Goal: Task Accomplishment & Management: Complete application form

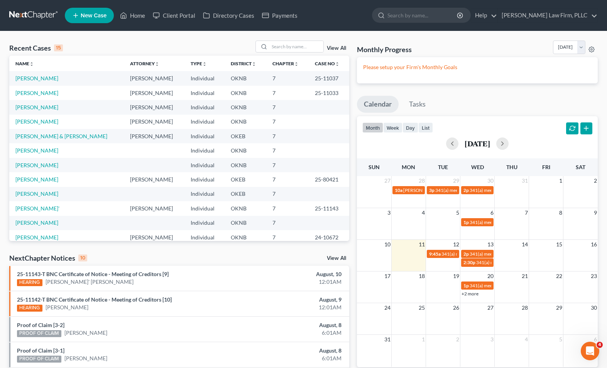
click at [103, 15] on span "New Case" at bounding box center [94, 16] width 26 height 6
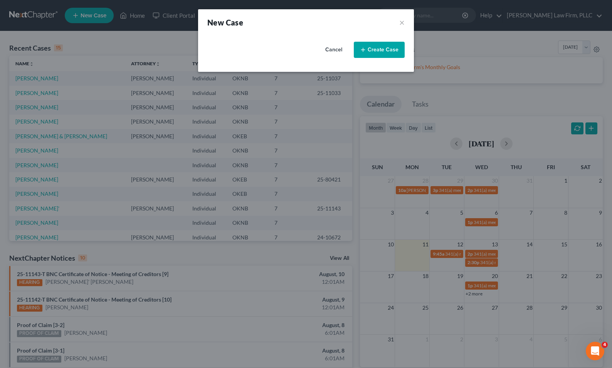
select select "64"
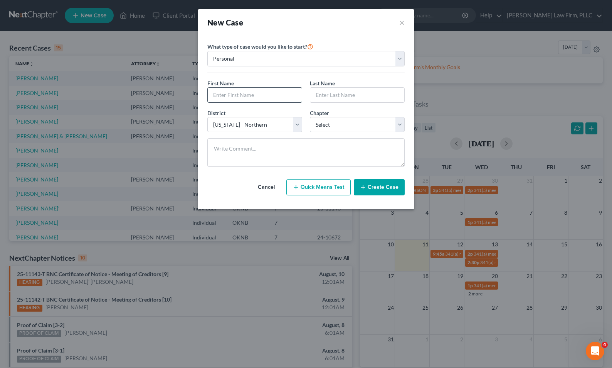
click at [240, 96] on input "text" at bounding box center [255, 95] width 94 height 15
type input "Stacy"
click at [344, 95] on input "text" at bounding box center [357, 95] width 94 height 15
type input "Walden"
click at [364, 121] on select "Select 7 11 12 13" at bounding box center [357, 124] width 95 height 15
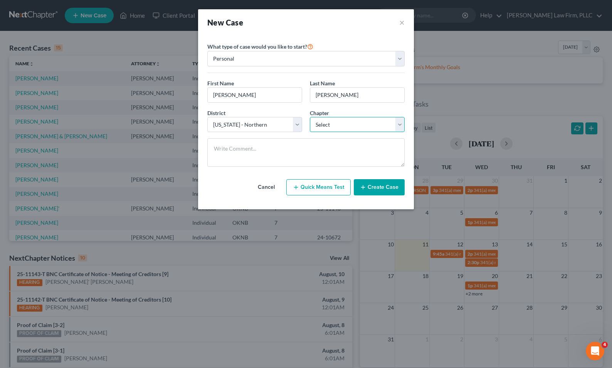
select select "0"
click at [310, 117] on select "Select 7 11 12 13" at bounding box center [357, 124] width 95 height 15
click at [382, 185] on button "Create Case" at bounding box center [379, 187] width 51 height 16
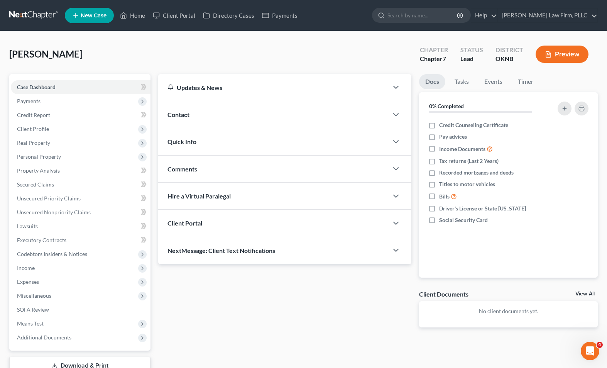
click at [254, 115] on div "Contact" at bounding box center [273, 114] width 230 height 27
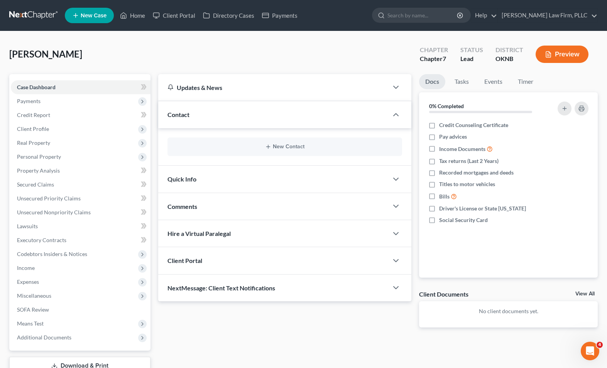
click at [287, 143] on div "New Contact" at bounding box center [284, 146] width 235 height 19
click at [274, 147] on button "New Contact" at bounding box center [285, 146] width 222 height 6
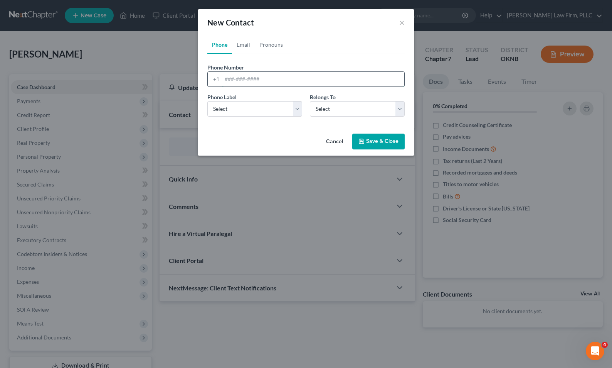
click at [265, 79] on input "tel" at bounding box center [313, 79] width 182 height 15
click at [292, 80] on input "tel" at bounding box center [313, 79] width 182 height 15
paste input "918-857-1436"
type input "918-857-1436"
click at [290, 106] on select "Select Mobile Home Work Other" at bounding box center [255, 108] width 95 height 15
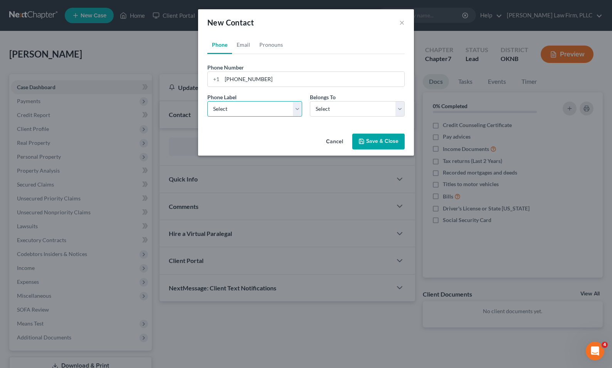
select select "0"
click at [208, 101] on select "Select Mobile Home Work Other" at bounding box center [255, 108] width 95 height 15
click at [348, 105] on select "Select Client Other" at bounding box center [357, 108] width 95 height 15
select select "0"
click at [310, 101] on select "Select Client Other" at bounding box center [357, 108] width 95 height 15
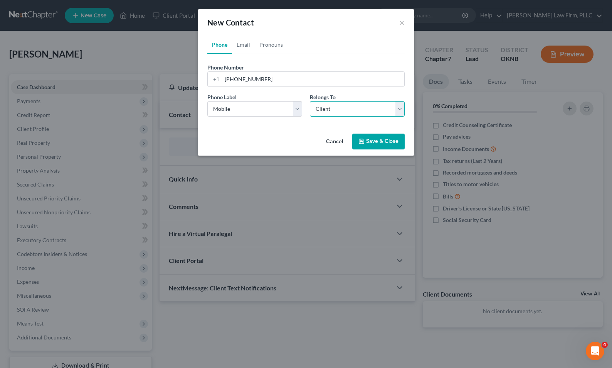
select select "0"
click at [246, 46] on link "Email" at bounding box center [243, 44] width 23 height 19
click at [284, 81] on input "email" at bounding box center [313, 79] width 182 height 15
paste input "stacywalden0308@yahoo.com"
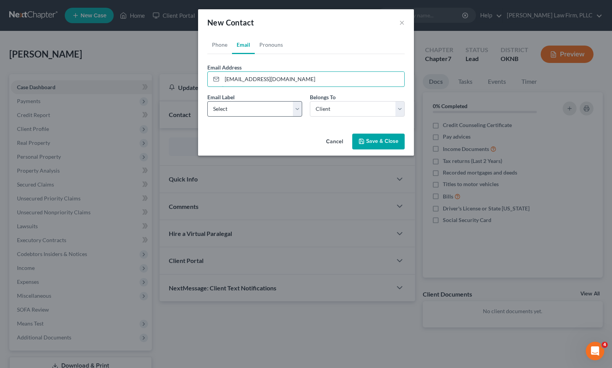
type input "stacywalden0308@yahoo.com"
click at [298, 102] on select "Select Home Work Other" at bounding box center [255, 108] width 95 height 15
select select "0"
click at [208, 101] on select "Select Home Work Other" at bounding box center [255, 108] width 95 height 15
click at [371, 142] on button "Save & Close" at bounding box center [379, 141] width 52 height 16
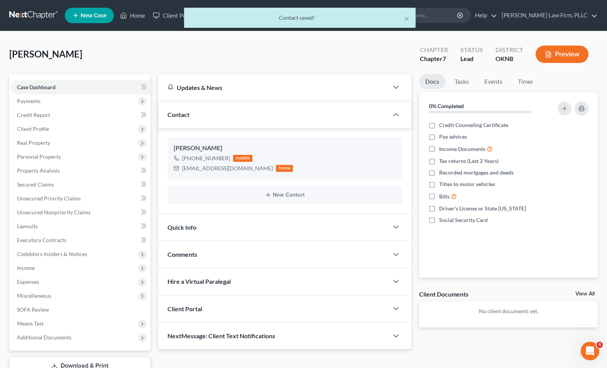
click at [317, 59] on div "Walden, Stacy Upgraded Chapter Chapter 7 Status Lead District OKNB Preview" at bounding box center [303, 57] width 588 height 34
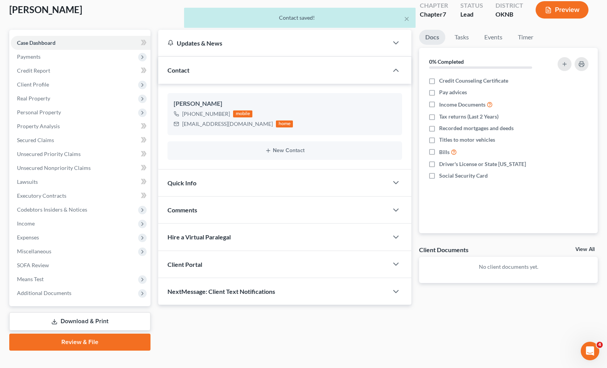
scroll to position [56, 0]
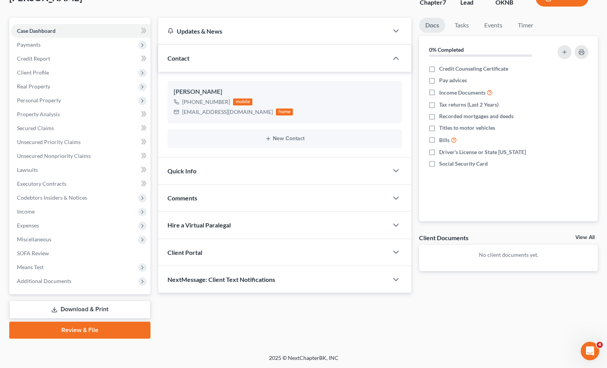
click at [249, 255] on div "Client Portal" at bounding box center [273, 252] width 230 height 27
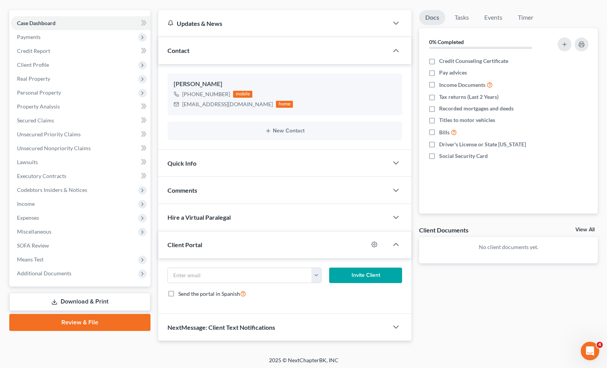
scroll to position [66, 0]
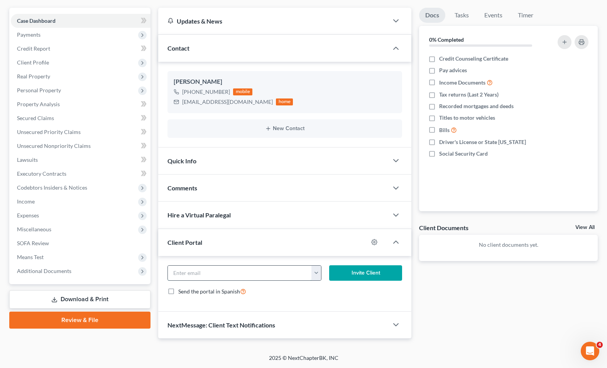
click at [250, 267] on input "email" at bounding box center [240, 272] width 144 height 15
paste input "stacywalden0308@yahoo.com"
type input "stacywalden0308@yahoo.com"
click at [332, 292] on div "Send the portal in Spanish" at bounding box center [284, 291] width 235 height 9
click at [368, 272] on button "Invite Client" at bounding box center [365, 272] width 73 height 15
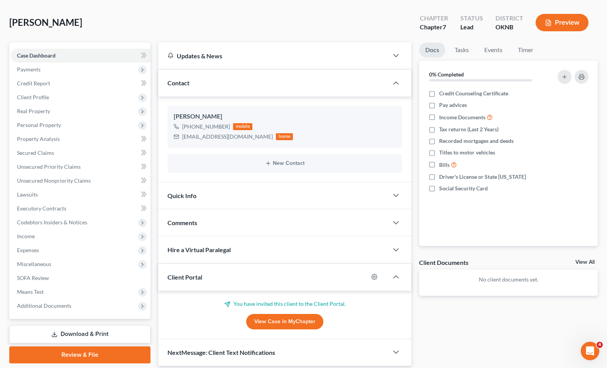
scroll to position [0, 0]
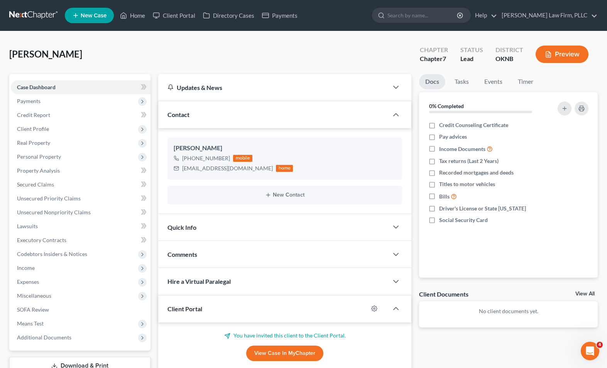
click at [78, 15] on icon at bounding box center [75, 15] width 7 height 9
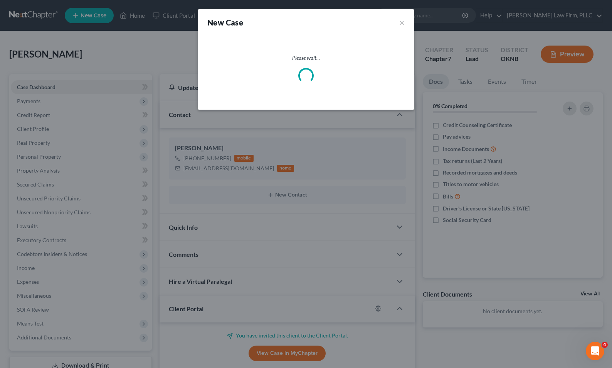
select select "64"
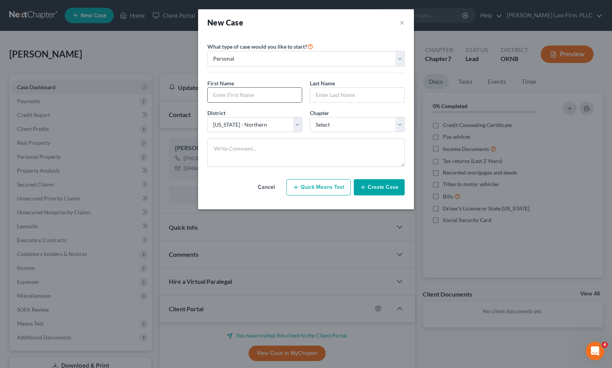
drag, startPoint x: 246, startPoint y: 94, endPoint x: 243, endPoint y: 96, distance: 4.0
click at [243, 96] on input "text" at bounding box center [255, 95] width 94 height 15
click at [251, 94] on input "text" at bounding box center [255, 95] width 94 height 15
type input "Bobbie"
drag, startPoint x: 368, startPoint y: 82, endPoint x: 365, endPoint y: 93, distance: 11.1
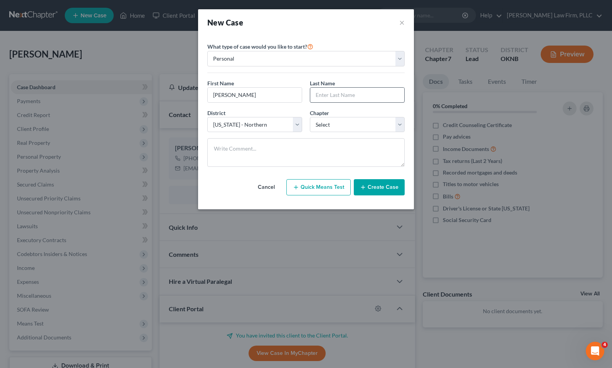
click at [366, 84] on div "Last Name *" at bounding box center [357, 91] width 103 height 24
click at [364, 93] on input "text" at bounding box center [357, 95] width 94 height 15
type input "Clayton"
click at [394, 122] on select "Select 7 11 12 13" at bounding box center [357, 124] width 95 height 15
select select "0"
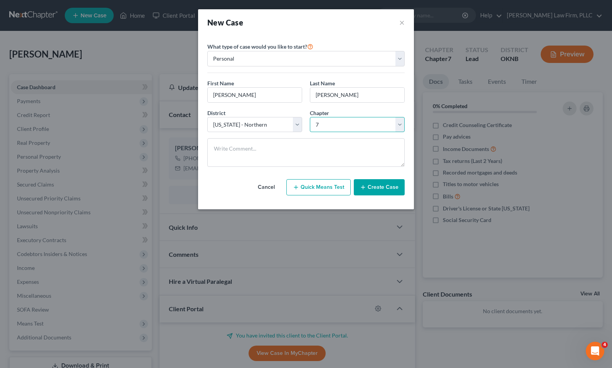
click at [310, 117] on select "Select 7 11 12 13" at bounding box center [357, 124] width 95 height 15
click at [376, 186] on button "Create Case" at bounding box center [379, 187] width 51 height 16
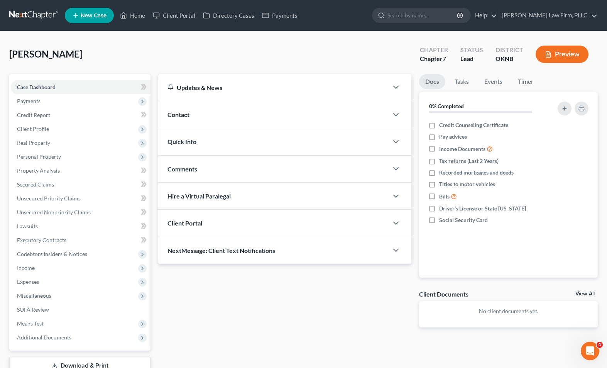
click at [246, 117] on div "Contact" at bounding box center [273, 114] width 230 height 27
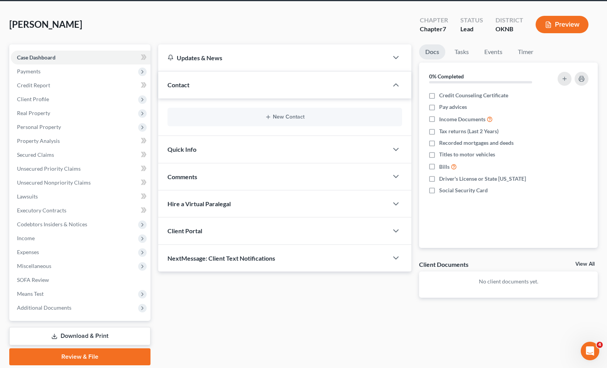
scroll to position [39, 0]
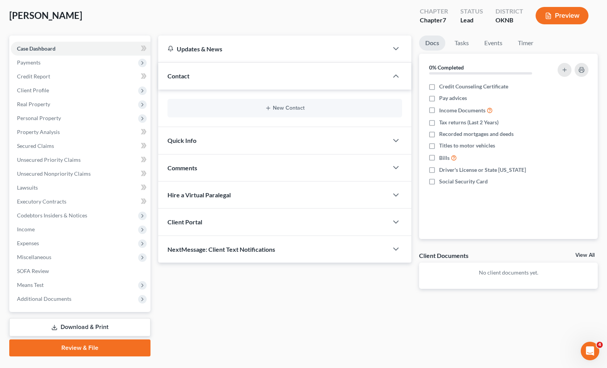
click at [350, 102] on div "New Contact" at bounding box center [284, 108] width 235 height 19
click at [284, 106] on button "New Contact" at bounding box center [285, 108] width 222 height 6
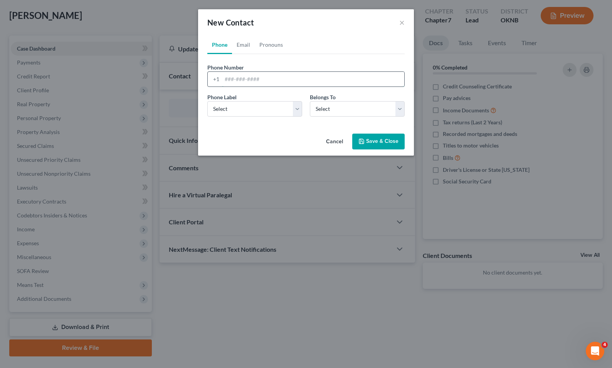
click at [263, 77] on input "tel" at bounding box center [313, 79] width 182 height 15
paste input "979-334-5857"
type input "979-334-5857"
click at [278, 108] on select "Select Mobile Home Work Other" at bounding box center [255, 108] width 95 height 15
select select "0"
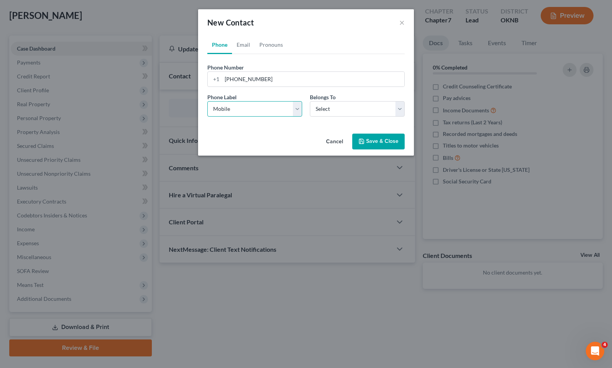
click at [208, 101] on select "Select Mobile Home Work Other" at bounding box center [255, 108] width 95 height 15
click at [361, 108] on select "Select Client Other" at bounding box center [357, 108] width 95 height 15
select select "0"
click at [310, 101] on select "Select Client Other" at bounding box center [357, 108] width 95 height 15
select select "0"
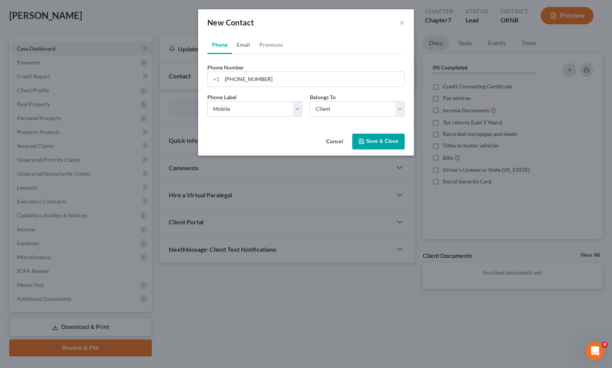
click at [250, 47] on link "Email" at bounding box center [243, 44] width 23 height 19
click at [256, 80] on input "email" at bounding box center [313, 79] width 182 height 15
click at [255, 81] on input "email" at bounding box center [313, 79] width 182 height 15
paste input "claytonbobbiej@gmail.com"
type input "claytonbobbiej@gmail.com"
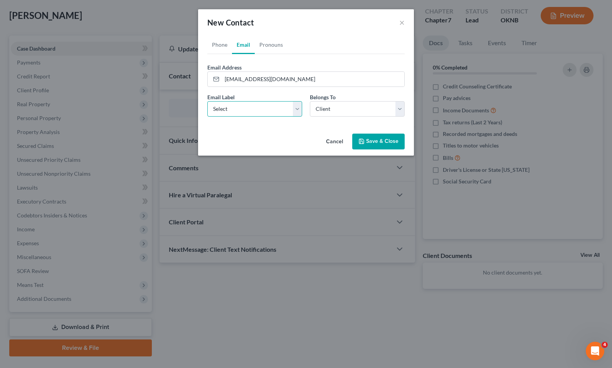
click at [287, 106] on select "Select Home Work Other" at bounding box center [255, 108] width 95 height 15
select select "0"
click at [208, 101] on select "Select Home Work Other" at bounding box center [255, 108] width 95 height 15
click at [356, 104] on select "Select Client Other" at bounding box center [357, 108] width 95 height 15
click at [310, 101] on select "Select Client Other" at bounding box center [357, 108] width 95 height 15
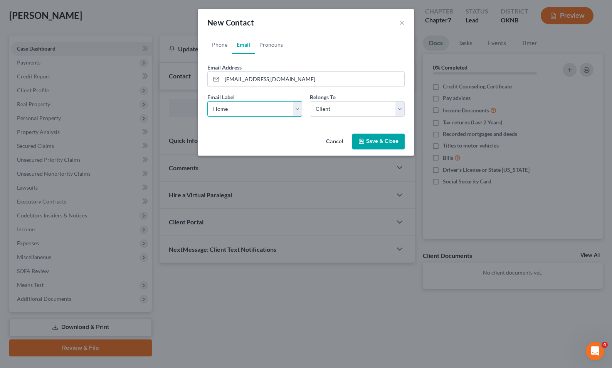
click at [286, 109] on select "Select Home Work Other" at bounding box center [255, 108] width 95 height 15
click at [208, 101] on select "Select Home Work Other" at bounding box center [255, 108] width 95 height 15
click at [332, 126] on div "Phone Email Pronouns Phone Number * +1 979-334-5857 Ext. Phone Label * Select M…" at bounding box center [306, 82] width 216 height 95
click at [382, 142] on button "Save & Close" at bounding box center [379, 141] width 52 height 16
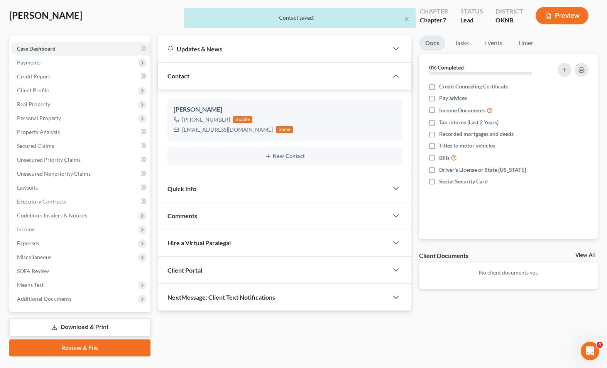
scroll to position [56, 0]
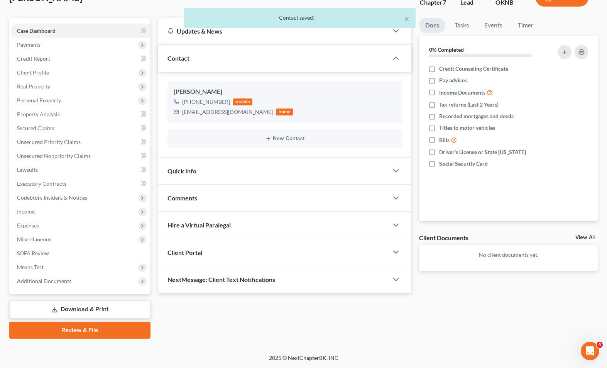
click at [227, 317] on div "Updates & News × Oklahoma Northern District Notes Take a look at NextChapter's …" at bounding box center [377, 178] width 447 height 321
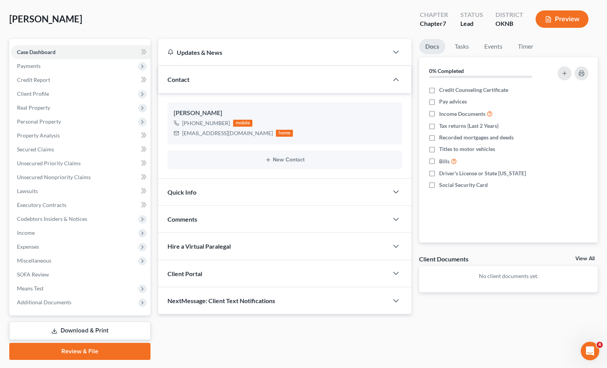
scroll to position [18, 0]
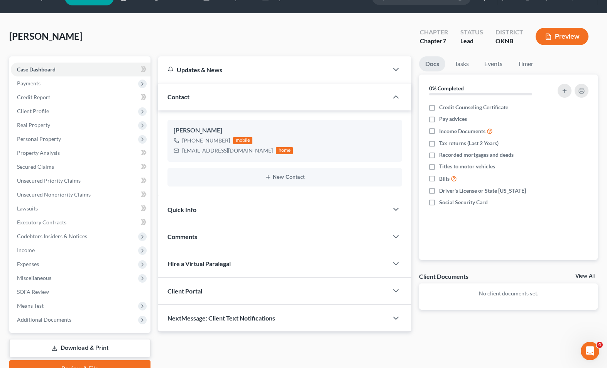
click at [283, 296] on div "Client Portal" at bounding box center [273, 290] width 230 height 27
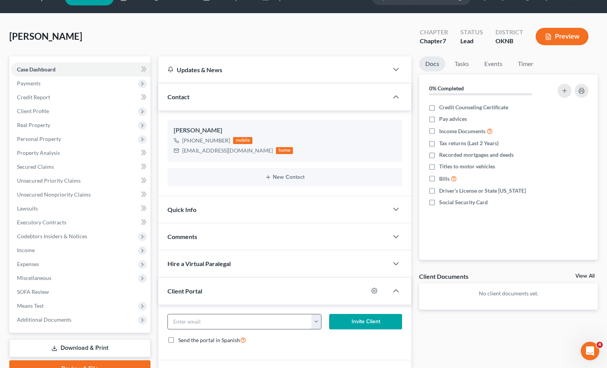
drag, startPoint x: 225, startPoint y: 320, endPoint x: 229, endPoint y: 319, distance: 3.9
click at [227, 320] on input "email" at bounding box center [240, 321] width 144 height 15
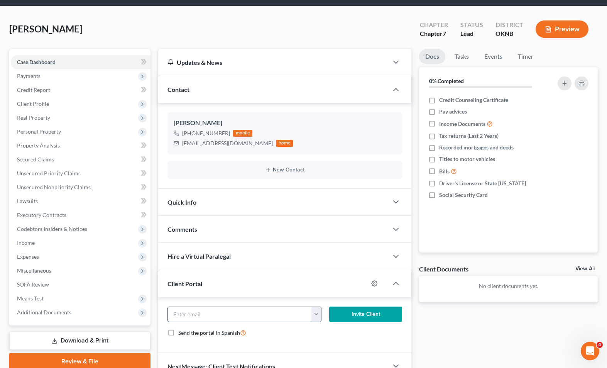
scroll to position [48, 0]
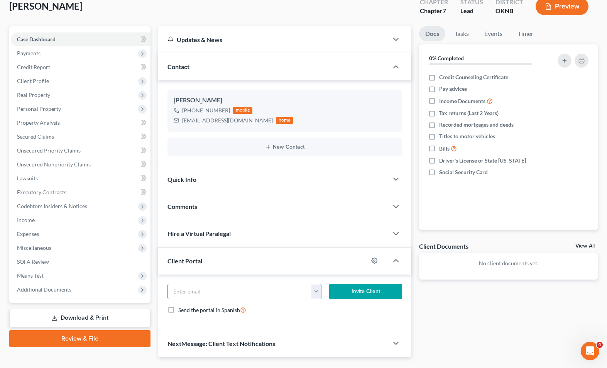
paste input "claytonbobbiej@gmail.com"
type input "claytonbobbiej@gmail.com"
click at [341, 310] on div "Send the portal in Spanish" at bounding box center [284, 309] width 235 height 9
click at [367, 292] on button "Invite Client" at bounding box center [365, 290] width 73 height 15
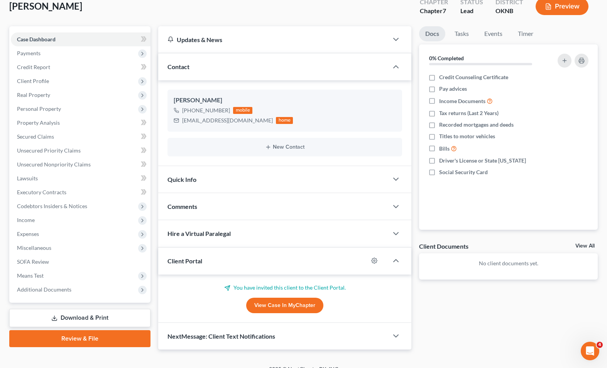
click at [351, 181] on div "Quick Info" at bounding box center [273, 179] width 230 height 27
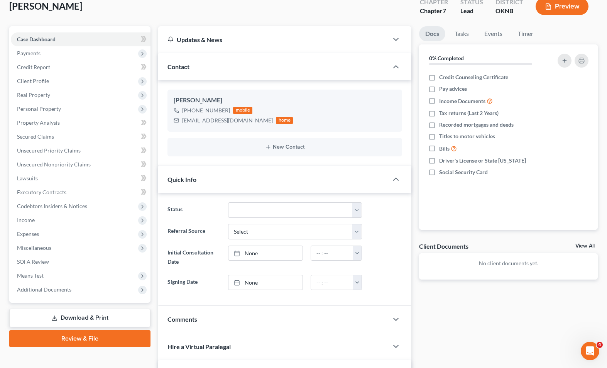
click at [354, 181] on div "Quick Info" at bounding box center [273, 179] width 230 height 27
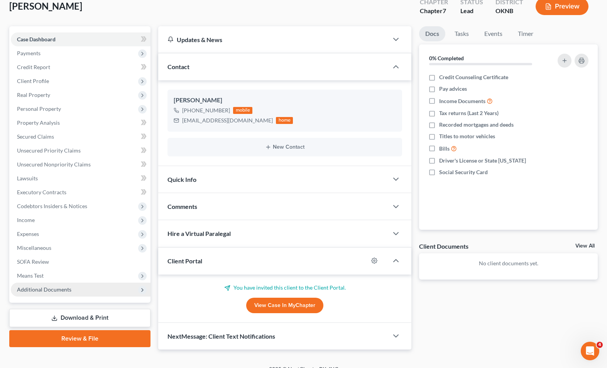
click at [15, 293] on span "Additional Documents" at bounding box center [81, 289] width 140 height 14
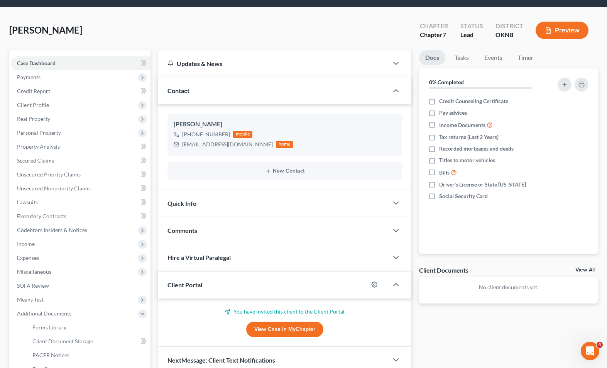
scroll to position [0, 0]
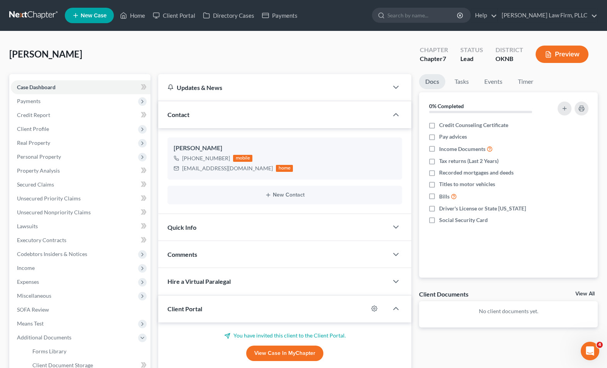
click at [99, 11] on link "New Case" at bounding box center [89, 15] width 49 height 15
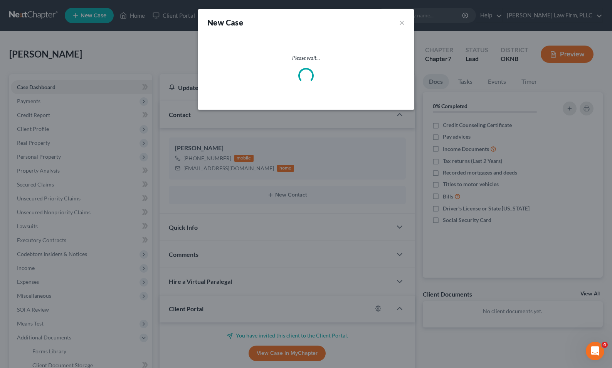
select select "64"
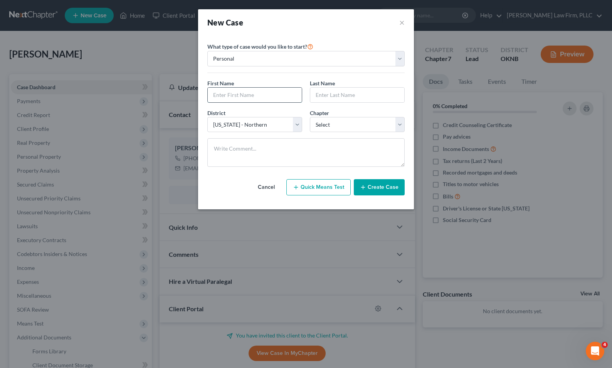
click at [293, 95] on div at bounding box center [255, 94] width 95 height 15
type input "Andrew"
click at [344, 94] on input "text" at bounding box center [357, 95] width 94 height 15
type input "McClellan"
click at [400, 121] on select "Select 7 11 12 13" at bounding box center [357, 124] width 95 height 15
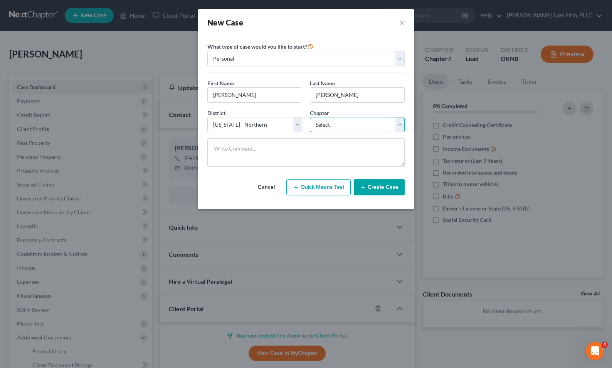
select select "0"
click at [310, 117] on select "Select 7 11 12 13" at bounding box center [357, 124] width 95 height 15
click at [380, 187] on button "Create Case" at bounding box center [379, 187] width 51 height 16
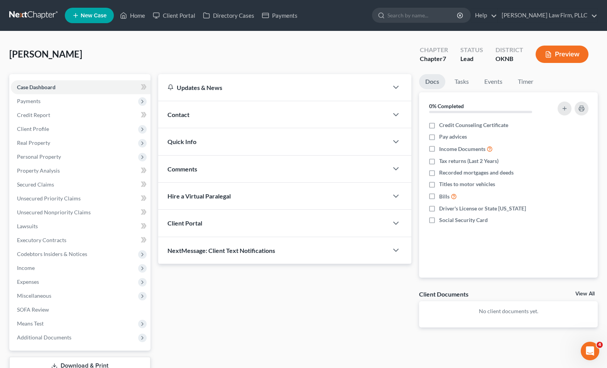
click at [243, 117] on div "Contact" at bounding box center [273, 114] width 230 height 27
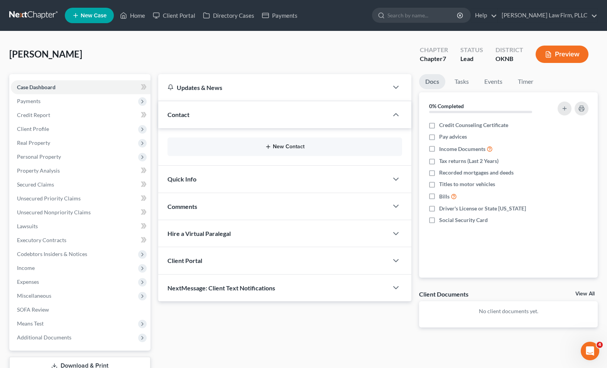
click at [250, 148] on button "New Contact" at bounding box center [285, 146] width 222 height 6
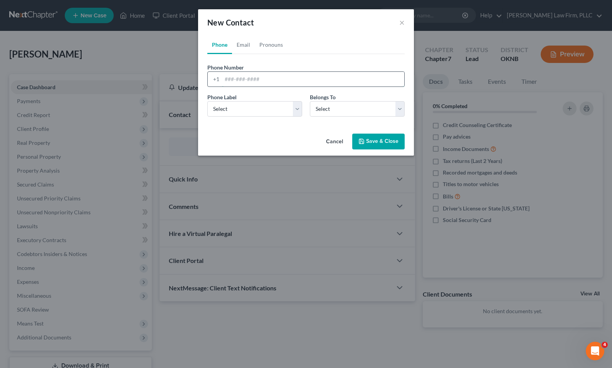
click at [295, 81] on input "tel" at bounding box center [313, 79] width 182 height 15
paste input "918-269-5539"
type input "918-269-5539"
click at [270, 111] on select "Select Mobile Home Work Other" at bounding box center [255, 108] width 95 height 15
select select "0"
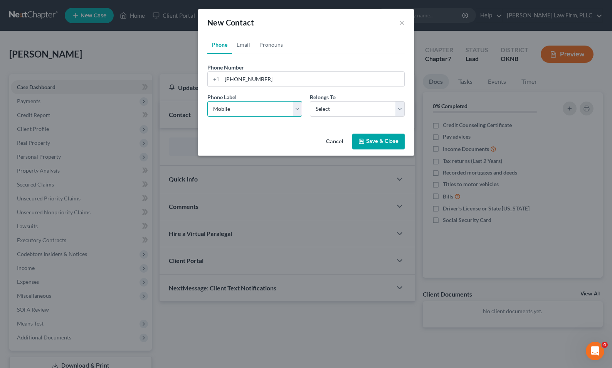
click at [208, 101] on select "Select Mobile Home Work Other" at bounding box center [255, 108] width 95 height 15
click at [324, 110] on select "Select Client Other" at bounding box center [357, 108] width 95 height 15
select select "0"
click at [310, 101] on select "Select Client Other" at bounding box center [357, 108] width 95 height 15
select select "0"
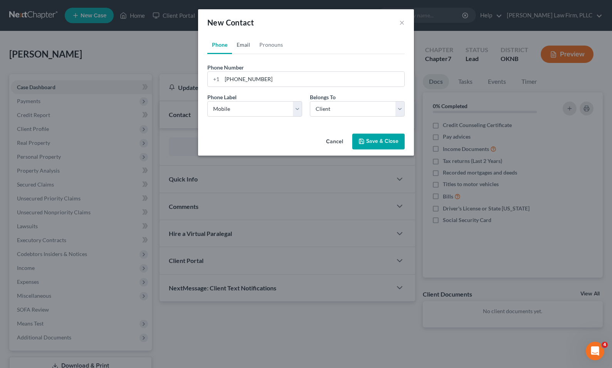
click at [246, 45] on link "Email" at bounding box center [243, 44] width 23 height 19
click at [276, 70] on div "Email Address" at bounding box center [306, 75] width 197 height 24
click at [270, 78] on input "email" at bounding box center [313, 79] width 182 height 15
paste input "andrewmcclellan87@yahoo.com"
type input "andrewmcclellan87@yahoo.com"
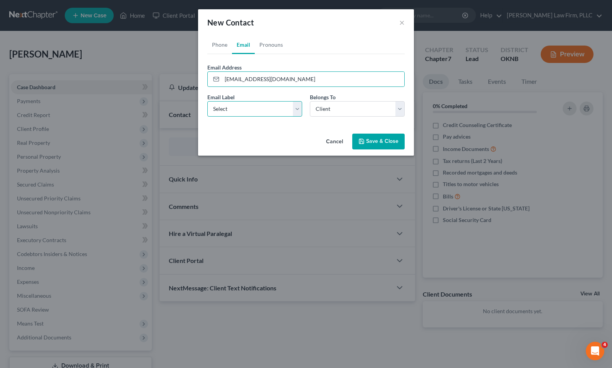
click at [283, 108] on select "Select Home Work Other" at bounding box center [255, 108] width 95 height 15
select select "0"
click at [208, 101] on select "Select Home Work Other" at bounding box center [255, 108] width 95 height 15
click at [380, 138] on button "Save & Close" at bounding box center [379, 141] width 52 height 16
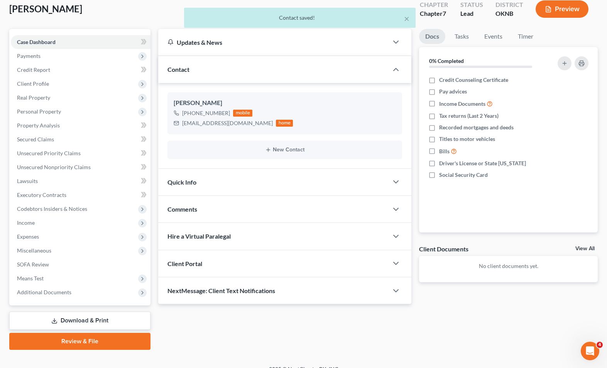
scroll to position [56, 0]
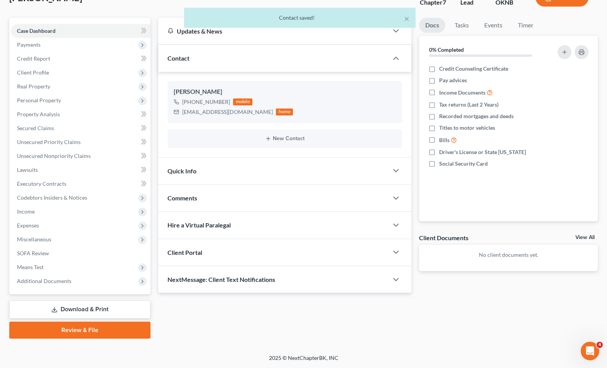
click at [238, 246] on div "Client Portal" at bounding box center [273, 252] width 230 height 27
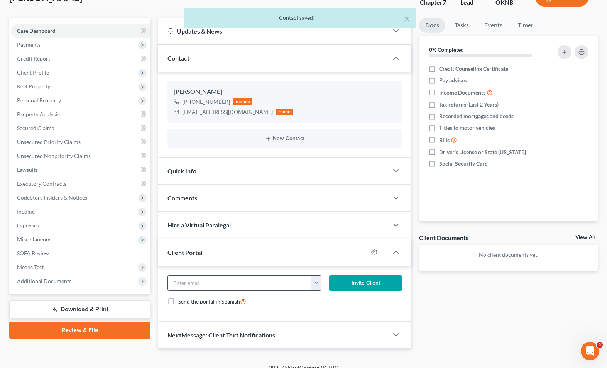
click at [216, 287] on input "email" at bounding box center [240, 282] width 144 height 15
paste input "andrewmcclellan87@yahoo.com"
type input "andrewmcclellan87@yahoo.com"
drag, startPoint x: 337, startPoint y: 302, endPoint x: 322, endPoint y: 293, distance: 17.7
click at [338, 302] on div "Send the portal in Spanish" at bounding box center [284, 301] width 235 height 9
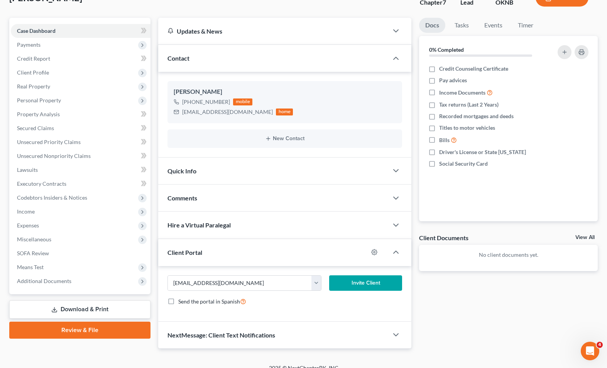
click at [355, 286] on button "Invite Client" at bounding box center [365, 282] width 73 height 15
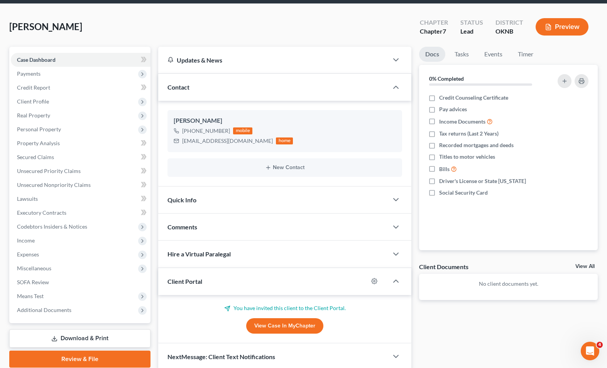
scroll to position [0, 0]
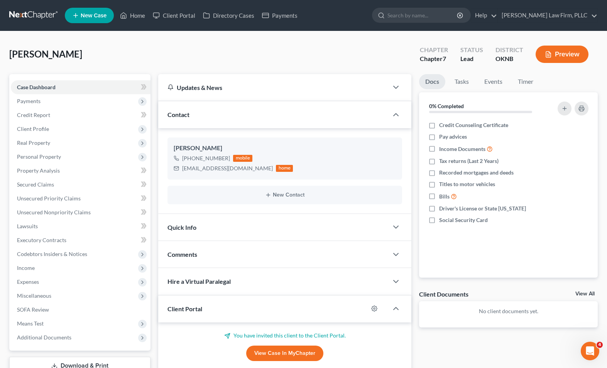
click at [37, 14] on link at bounding box center [33, 15] width 49 height 14
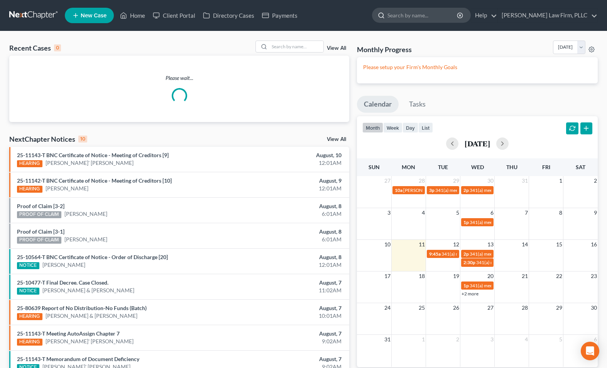
click at [451, 13] on input "search" at bounding box center [422, 15] width 71 height 14
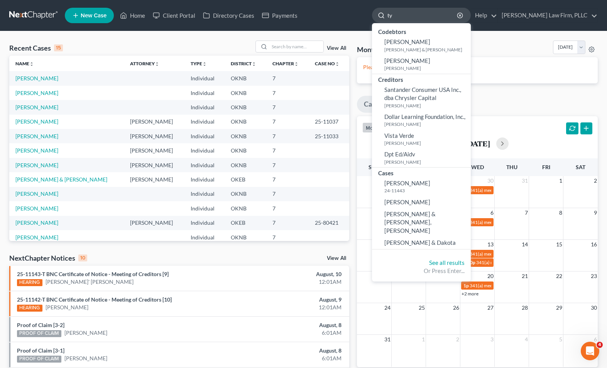
type input "t"
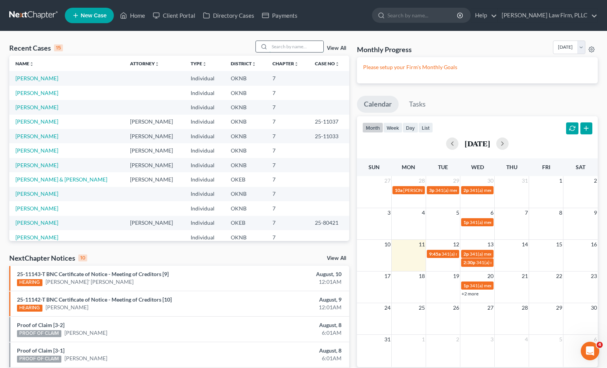
click at [315, 46] on input "search" at bounding box center [296, 46] width 54 height 11
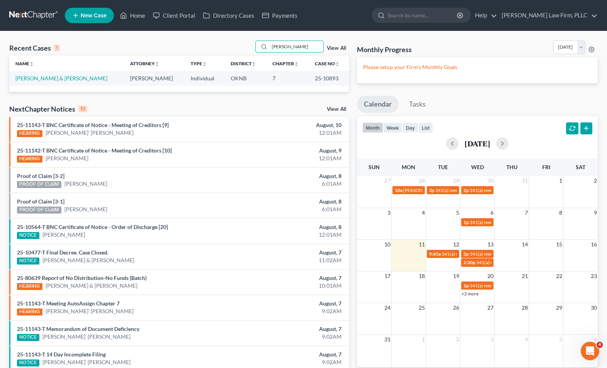
type input "[PERSON_NAME]"
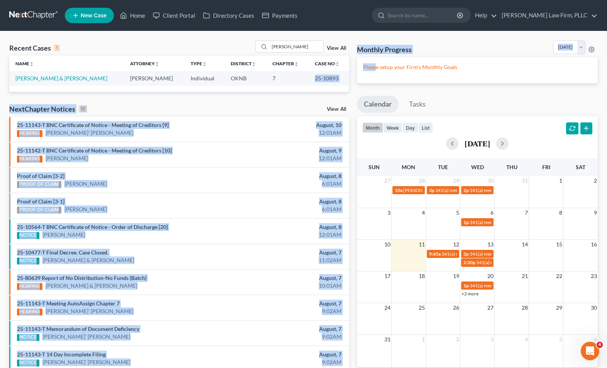
drag, startPoint x: 299, startPoint y: 78, endPoint x: 377, endPoint y: 78, distance: 77.9
click at [377, 78] on div "Recent Cases 1 [PERSON_NAME] View All Name unfold_more expand_more expand_less …" at bounding box center [303, 211] width 596 height 343
click at [268, 97] on div "Recent Cases 1 [PERSON_NAME] View All Name unfold_more expand_more expand_less …" at bounding box center [179, 211] width 348 height 343
click at [229, 88] on div "Name unfold_more expand_more expand_less Attorney unfold_more expand_more expan…" at bounding box center [179, 74] width 340 height 36
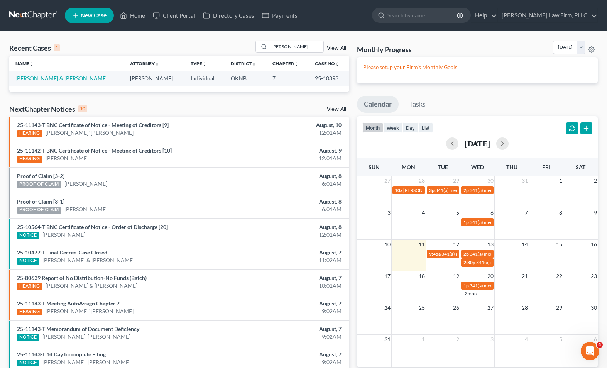
click at [224, 74] on td "OKNB" at bounding box center [245, 78] width 42 height 14
click at [55, 79] on link "[PERSON_NAME] & [PERSON_NAME]" at bounding box center [61, 78] width 92 height 7
